Goal: Task Accomplishment & Management: Complete application form

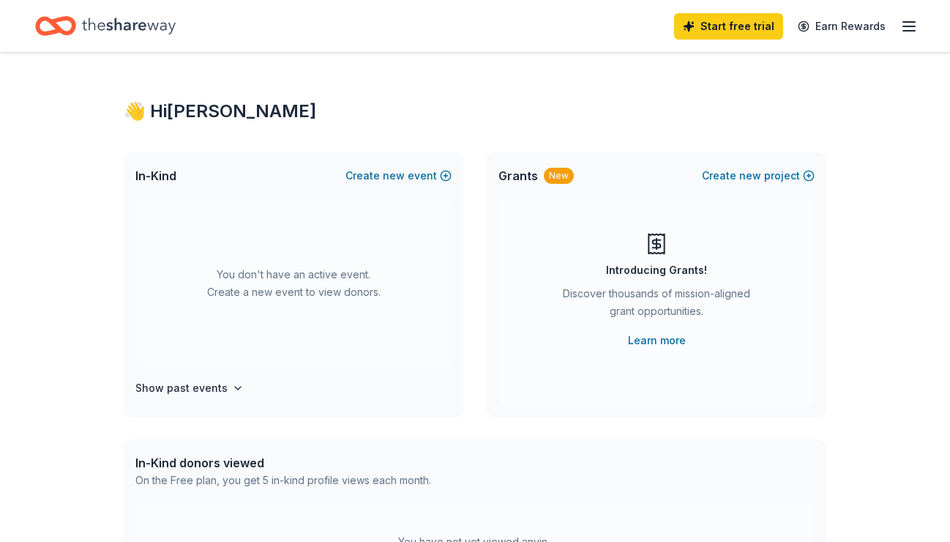
click at [135, 23] on icon "Home" at bounding box center [129, 26] width 94 height 16
click at [185, 388] on h4 "Show past events" at bounding box center [181, 388] width 92 height 18
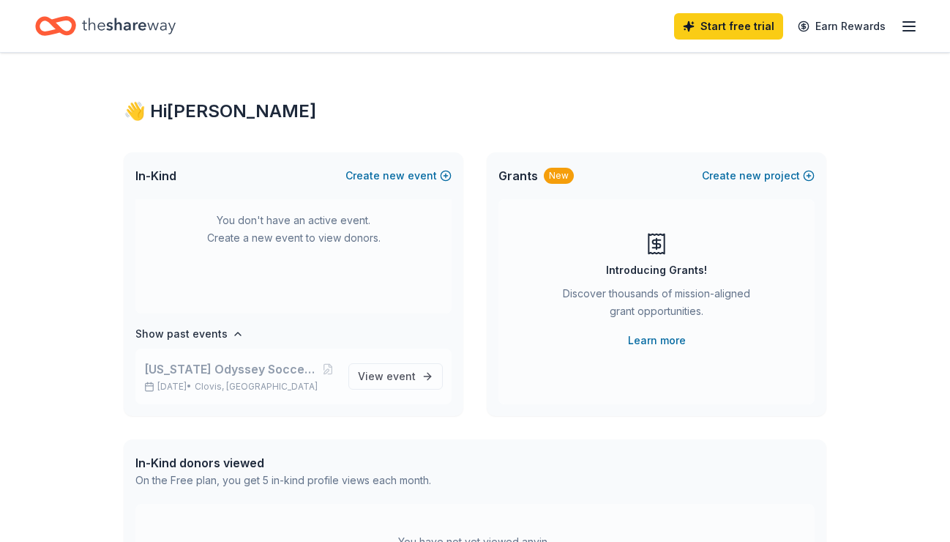
click at [225, 365] on span "[US_STATE] Odyssey Soccer Club 2012 boys ECNL" at bounding box center [231, 369] width 175 height 18
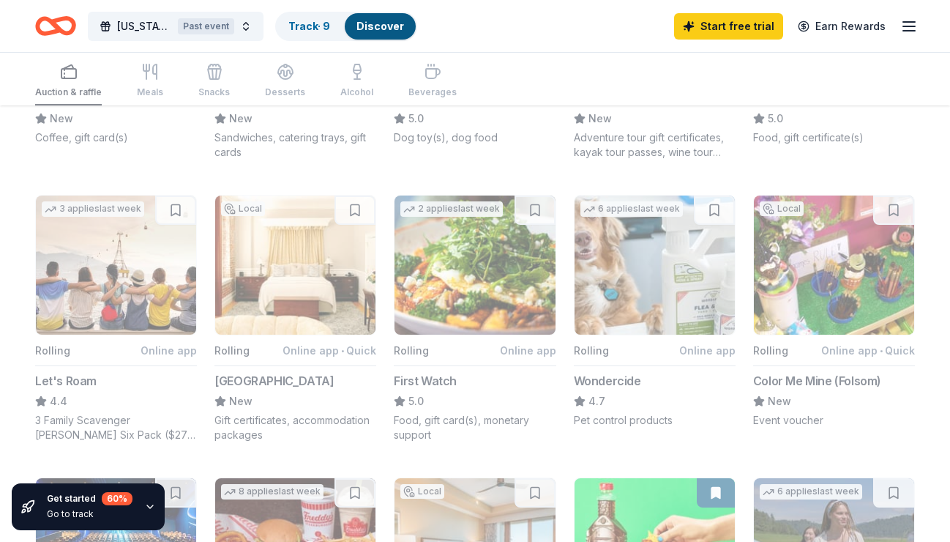
scroll to position [294, 0]
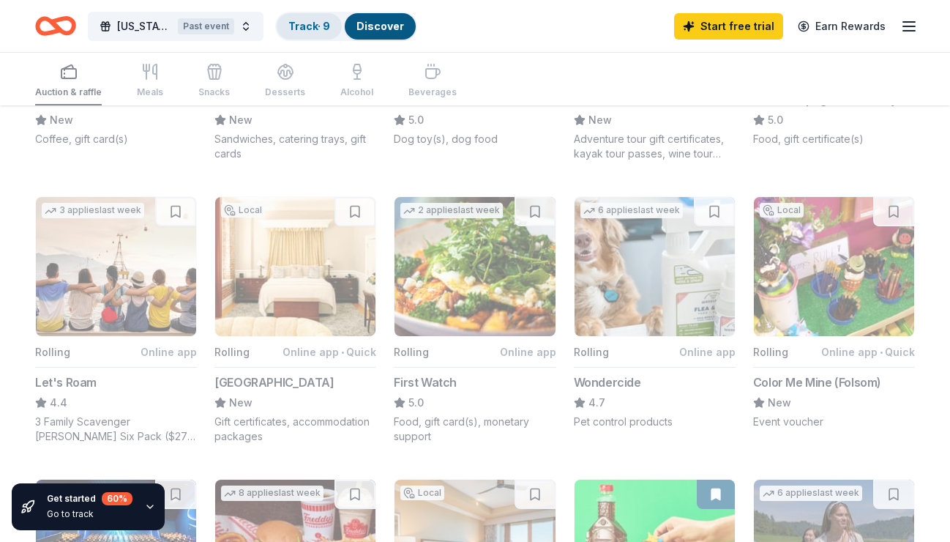
click at [318, 22] on link "Track · 9" at bounding box center [309, 26] width 42 height 12
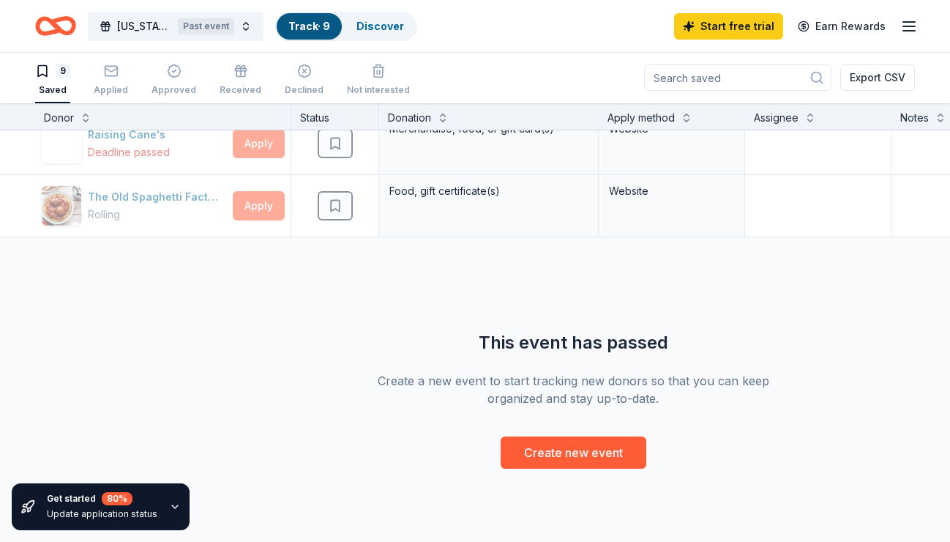
scroll to position [454, 0]
click at [132, 503] on div "Get started 80 %" at bounding box center [102, 498] width 111 height 13
click at [169, 510] on icon "button" at bounding box center [175, 507] width 12 height 12
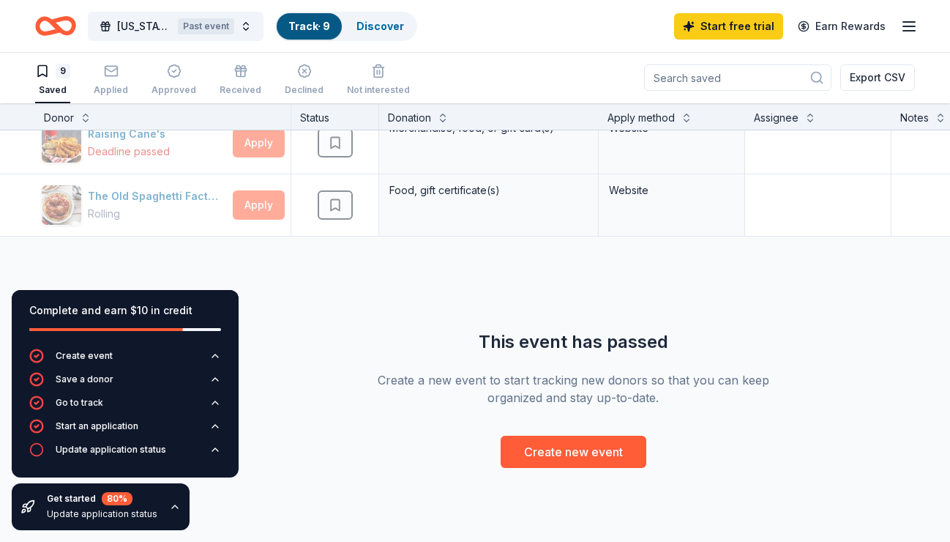
click at [332, 346] on div "Black Bear Diner Deadline passed Apply Saved Merchandise, certificate(s) Websit…" at bounding box center [573, 71] width 1146 height 791
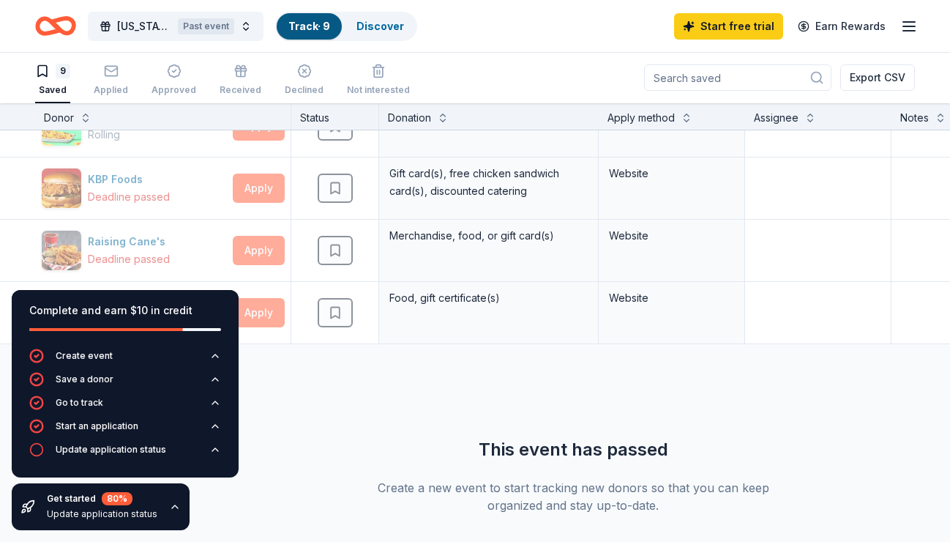
scroll to position [342, 0]
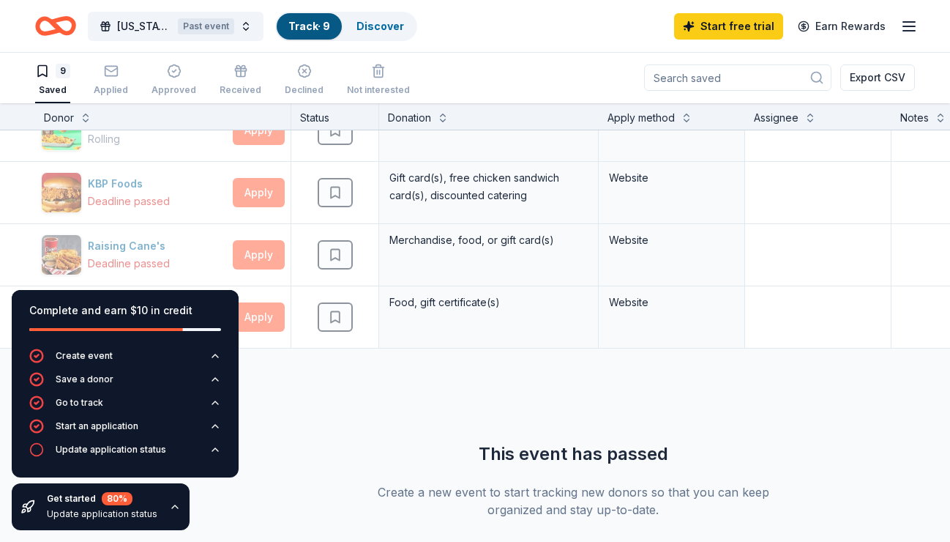
click at [172, 505] on icon "button" at bounding box center [175, 507] width 12 height 12
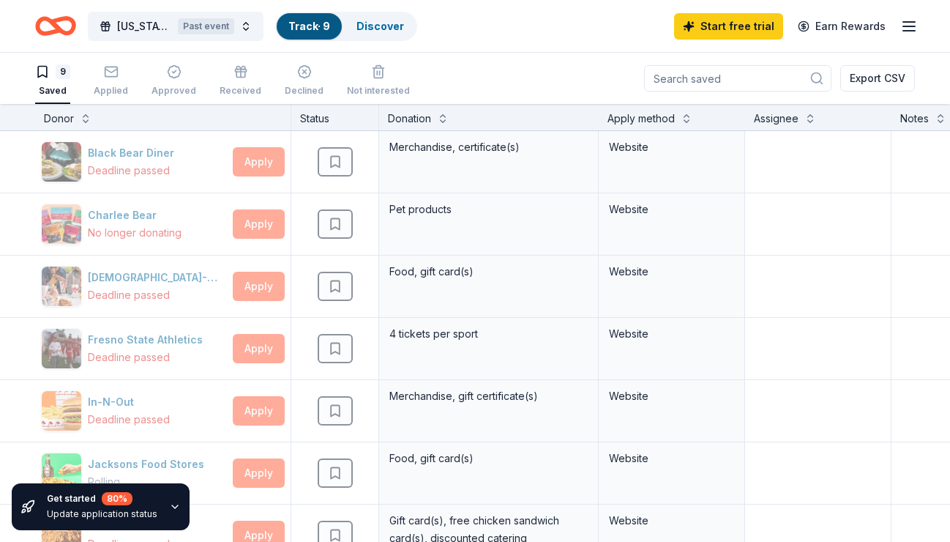
scroll to position [1, 0]
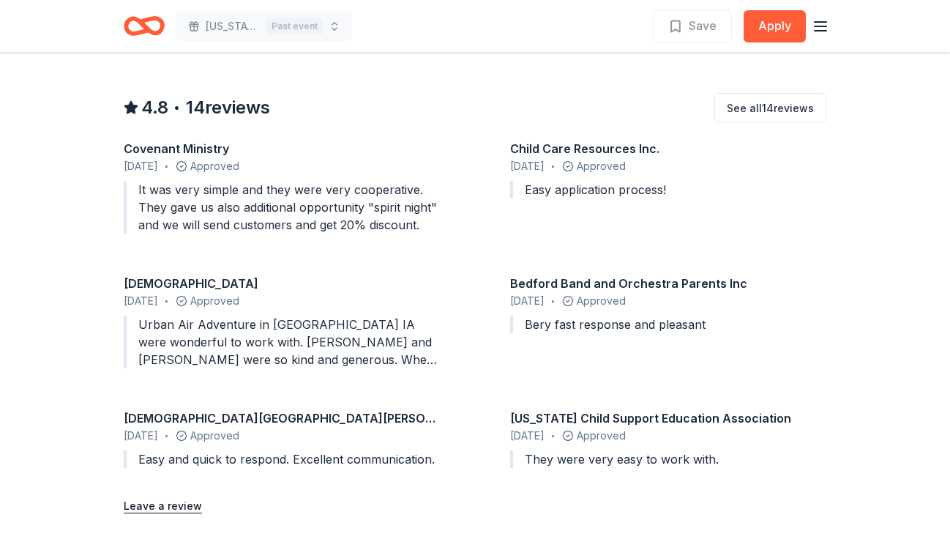
scroll to position [1361, 0]
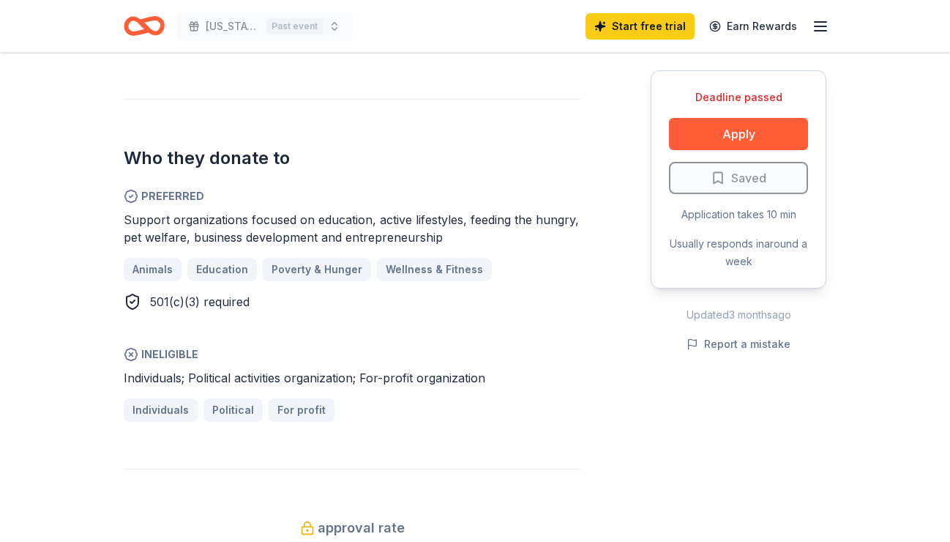
scroll to position [750, 0]
